Goal: Information Seeking & Learning: Find specific page/section

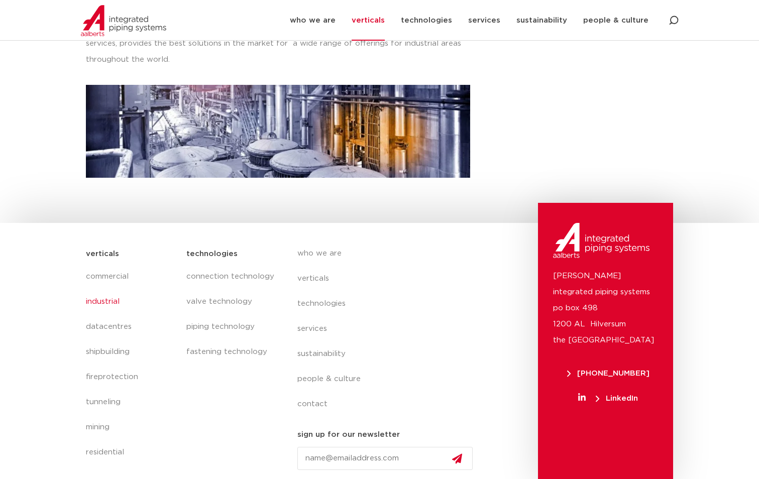
scroll to position [275, 0]
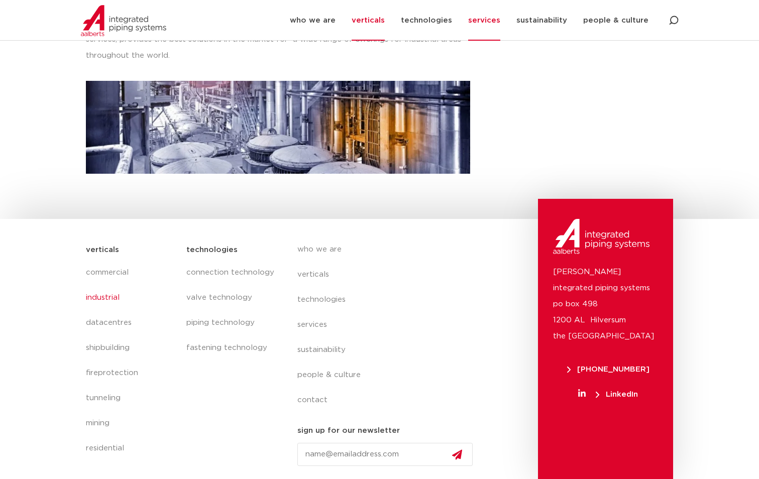
click at [487, 21] on link "services" at bounding box center [484, 20] width 32 height 41
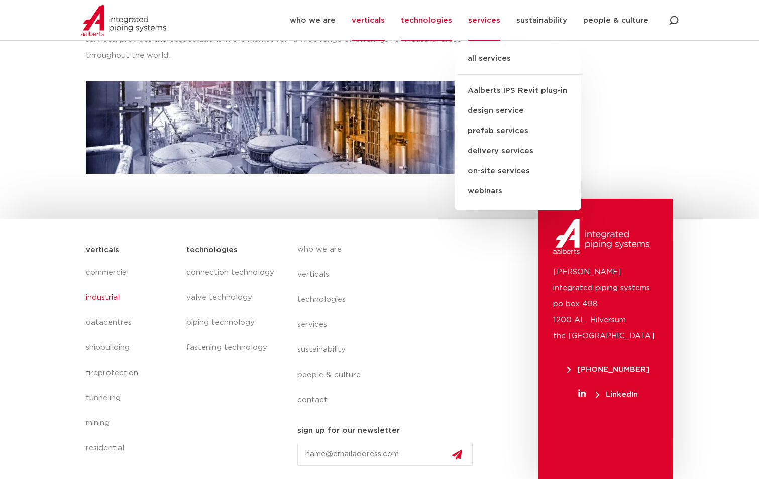
click at [429, 21] on link "technologies" at bounding box center [426, 20] width 51 height 41
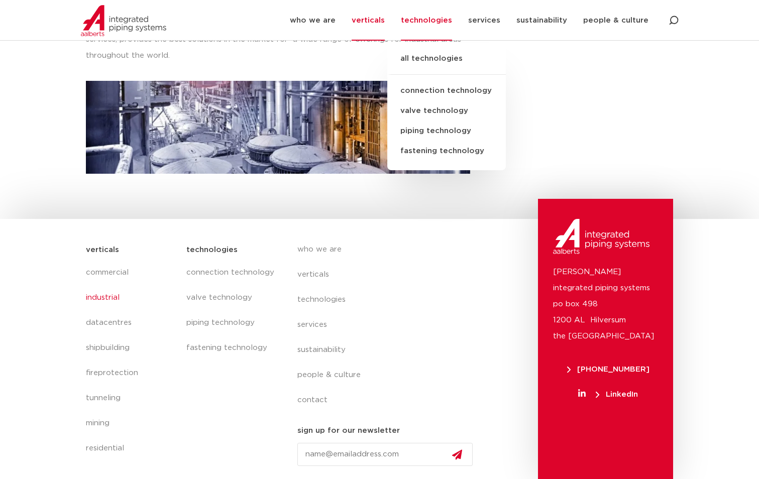
click at [376, 21] on link "verticals" at bounding box center [368, 20] width 33 height 41
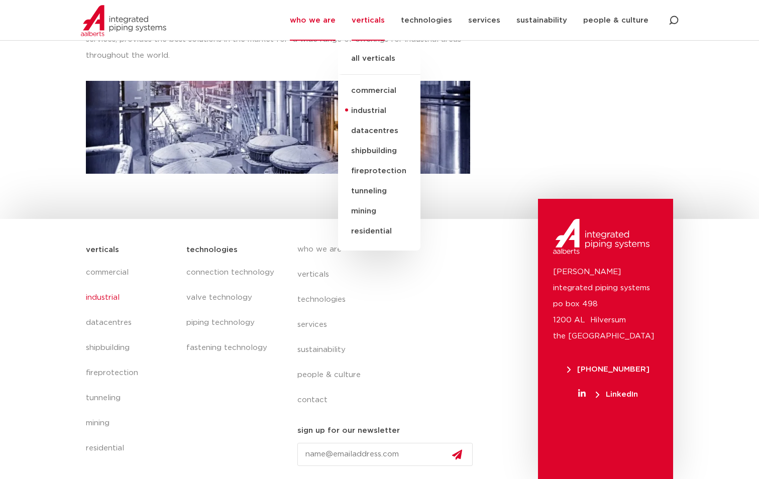
click at [327, 22] on link "who we are" at bounding box center [313, 20] width 46 height 41
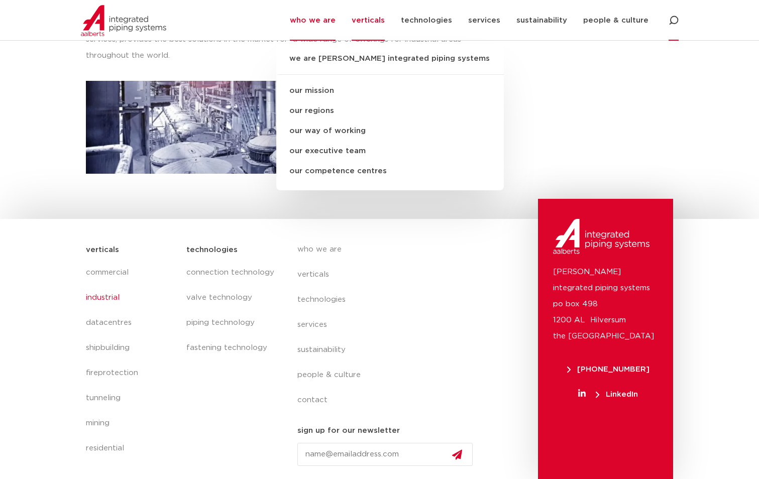
click at [669, 25] on icon at bounding box center [674, 21] width 10 height 10
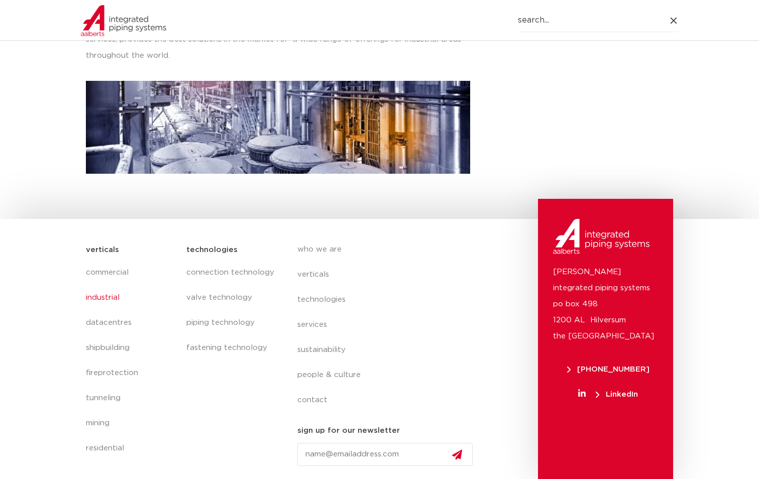
click at [672, 20] on icon at bounding box center [674, 21] width 10 height 10
click at [674, 21] on icon at bounding box center [674, 21] width 10 height 10
click at [569, 9] on input "Search" at bounding box center [598, 20] width 161 height 23
type input "check valves"
click button "Search" at bounding box center [0, 0] width 0 height 0
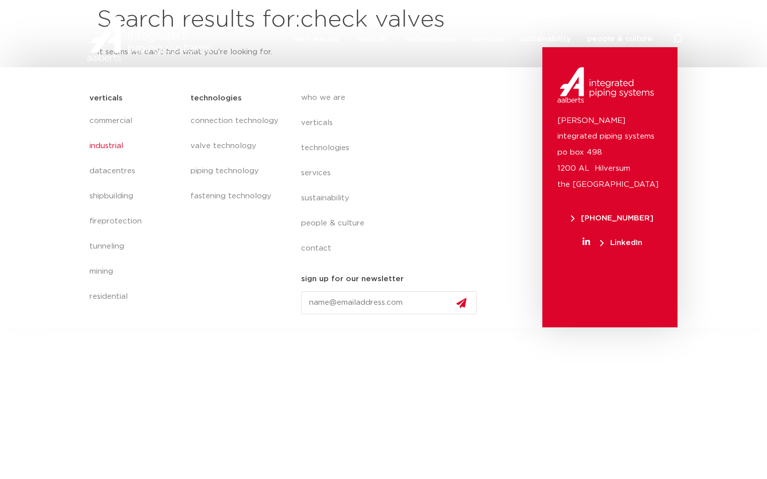
click at [113, 141] on link "industrial" at bounding box center [134, 146] width 91 height 25
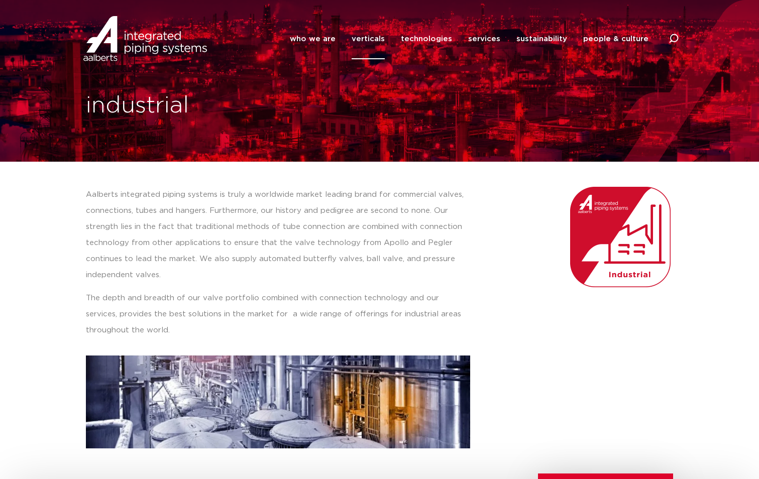
click at [162, 48] on img at bounding box center [145, 38] width 129 height 45
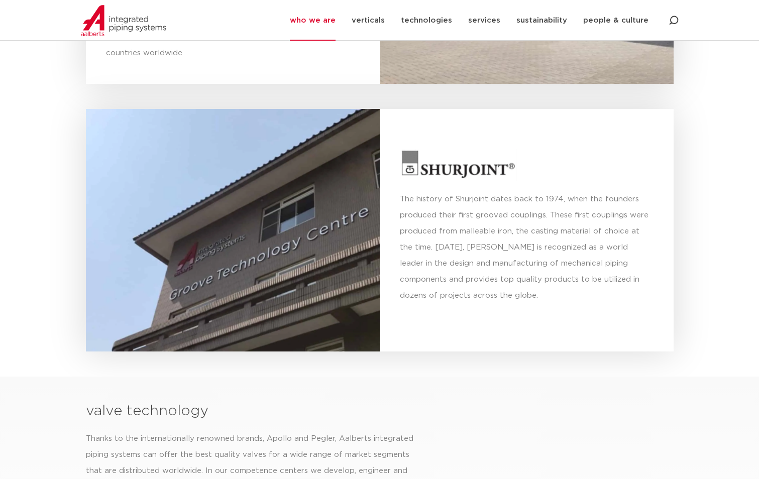
scroll to position [2914, 0]
